Goal: Information Seeking & Learning: Check status

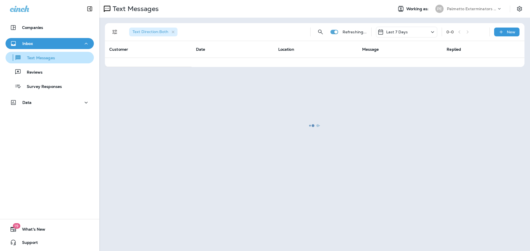
click at [42, 59] on p "Text Messages" at bounding box center [38, 58] width 33 height 5
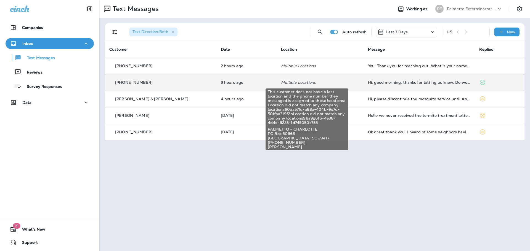
click at [335, 82] on p "Multiple Locations" at bounding box center [320, 82] width 78 height 4
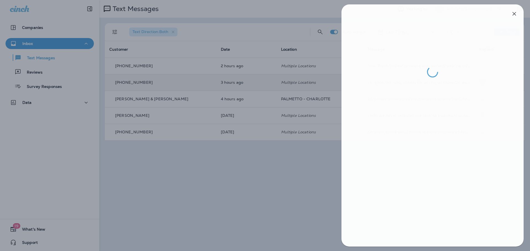
click at [308, 81] on div at bounding box center [266, 125] width 530 height 251
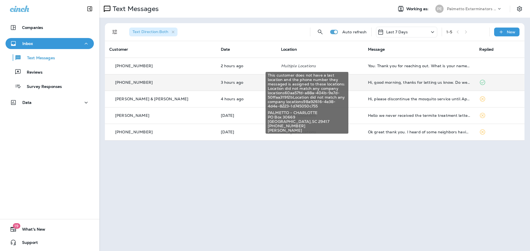
click at [308, 65] on p "Multiple Locations" at bounding box center [320, 66] width 78 height 4
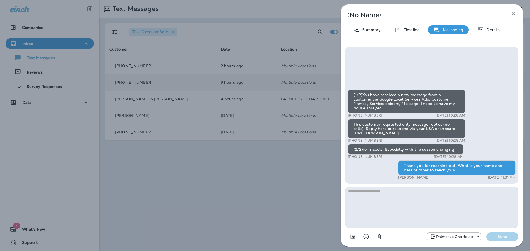
click at [244, 93] on div "(No Name) Summary Timeline Messaging Details (1/2)You have received a new messa…" at bounding box center [265, 125] width 530 height 251
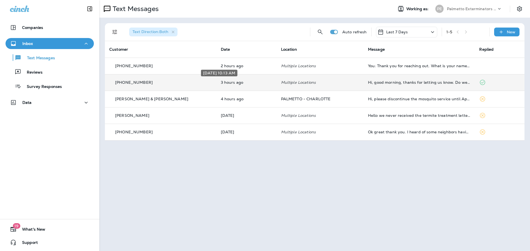
click at [235, 81] on p "3 hours ago" at bounding box center [246, 82] width 51 height 4
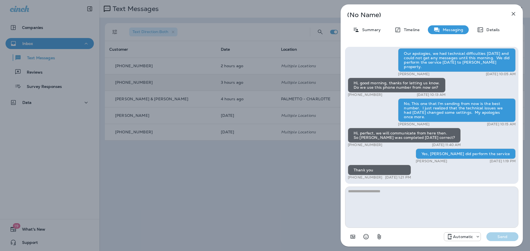
click at [282, 149] on div "(No Name) Summary Timeline Messaging Details Hi, can you please confirm you are…" at bounding box center [265, 125] width 530 height 251
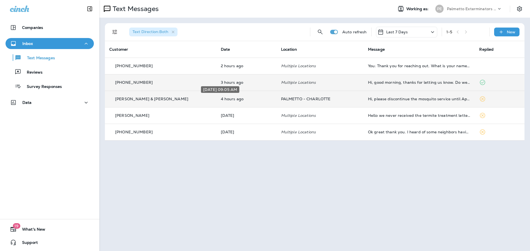
click at [234, 101] on p "4 hours ago" at bounding box center [246, 99] width 51 height 4
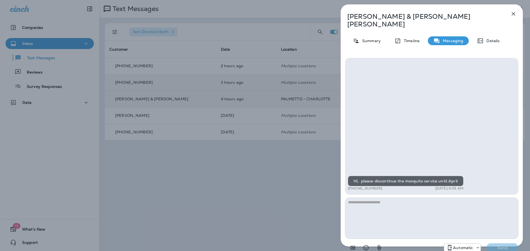
click at [236, 159] on div "[PERSON_NAME] & [PERSON_NAME] Summary Timeline Messaging Details Hi, please dis…" at bounding box center [265, 125] width 530 height 251
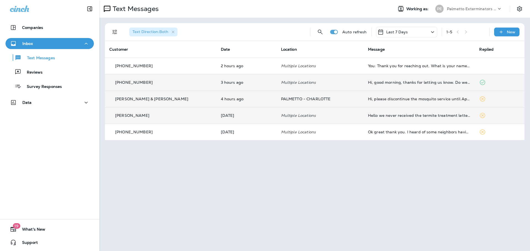
click at [241, 114] on p "[DATE]" at bounding box center [246, 115] width 51 height 4
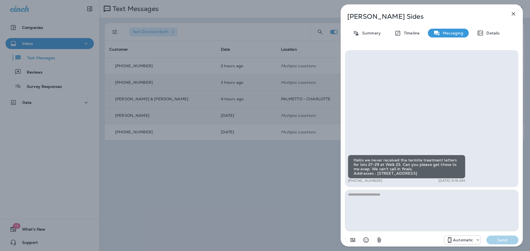
click at [243, 151] on div "[PERSON_NAME] Summary Timeline Messaging Details Hello we never received the te…" at bounding box center [265, 125] width 530 height 251
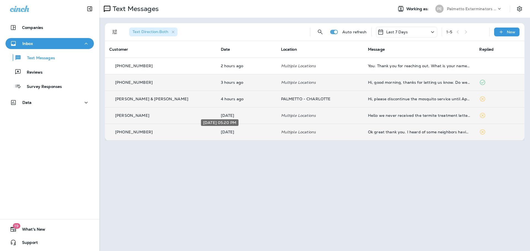
click at [242, 133] on p "[DATE]" at bounding box center [246, 132] width 51 height 4
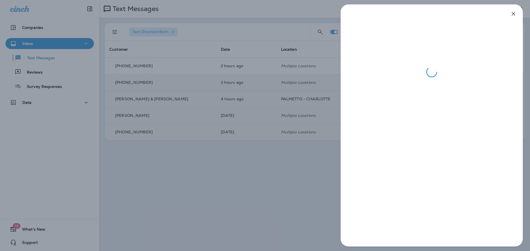
click at [514, 11] on icon "button" at bounding box center [513, 13] width 7 height 7
